Goal: Find specific page/section: Find specific page/section

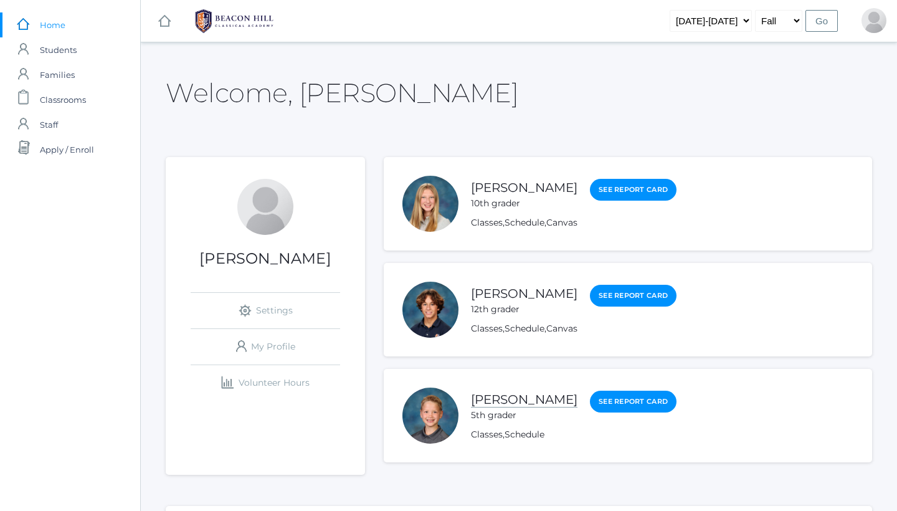
click at [505, 399] on link "Grant Hein" at bounding box center [524, 400] width 106 height 16
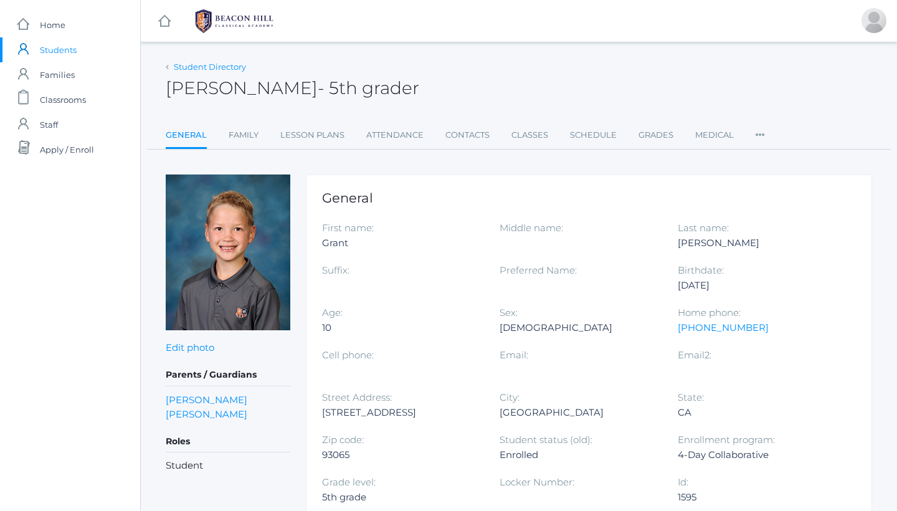
click at [212, 65] on link "Student Directory" at bounding box center [210, 67] width 72 height 10
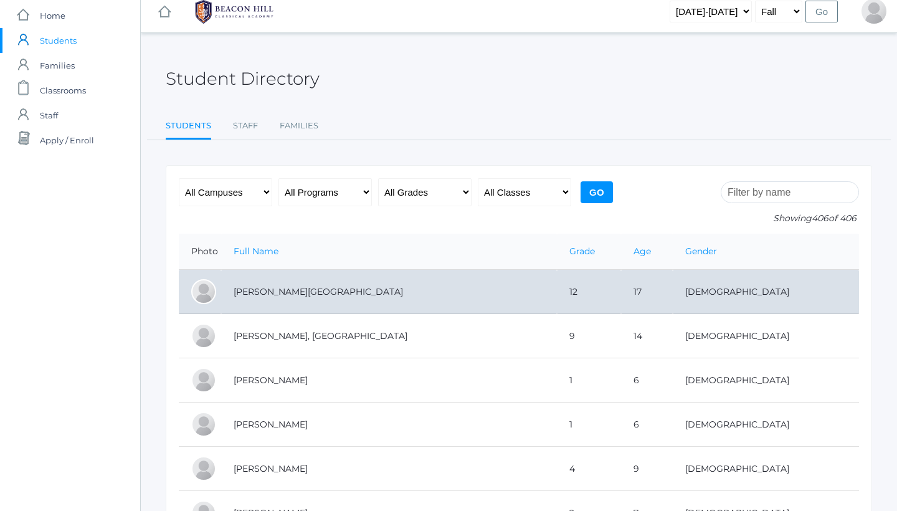
scroll to position [13, 0]
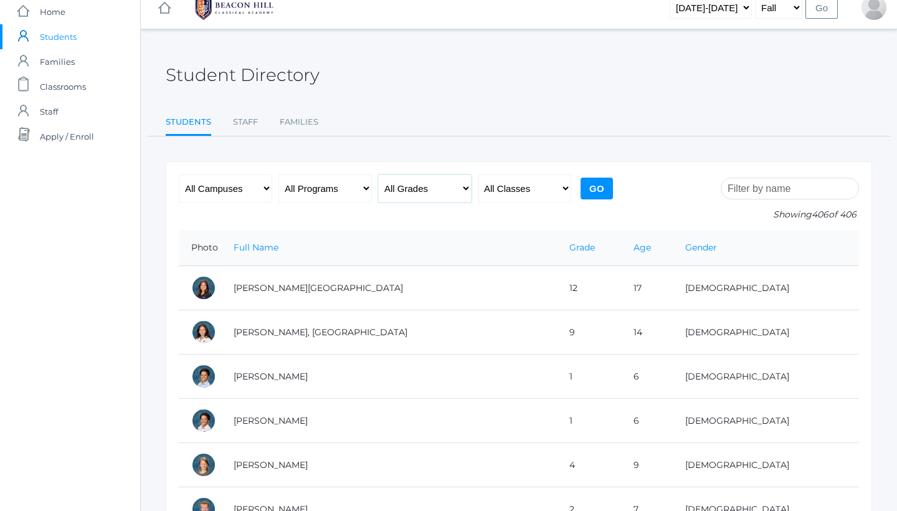
select select "5"
click at [584, 179] on input "Go" at bounding box center [596, 188] width 32 height 22
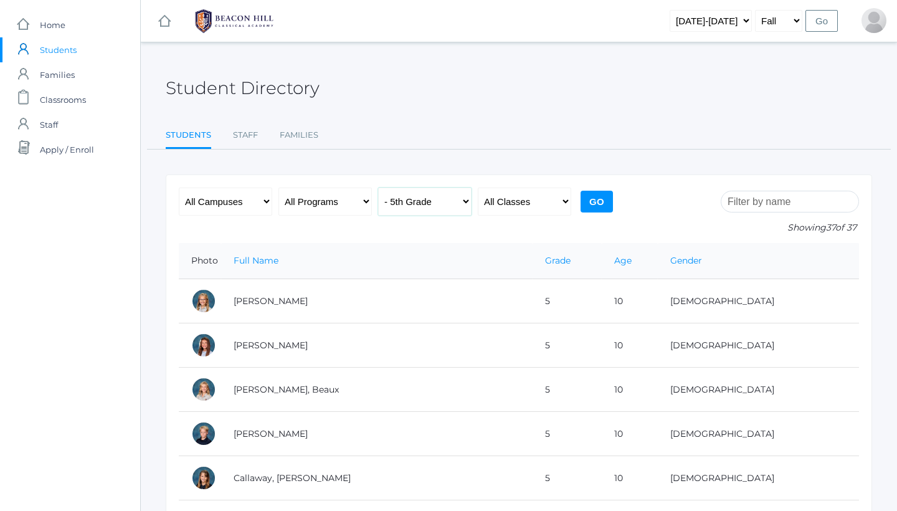
select select "12"
click at [593, 199] on input "Go" at bounding box center [596, 202] width 32 height 22
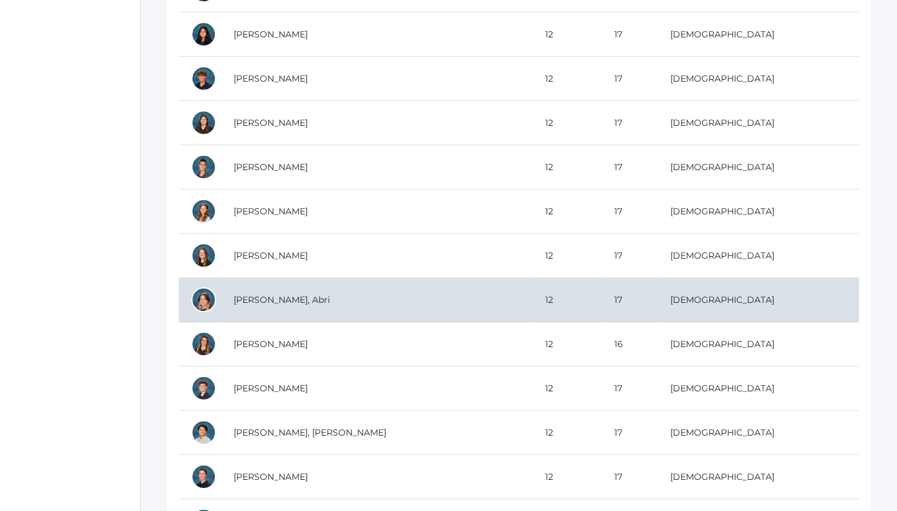
scroll to position [364, 0]
